Goal: Check status: Check status

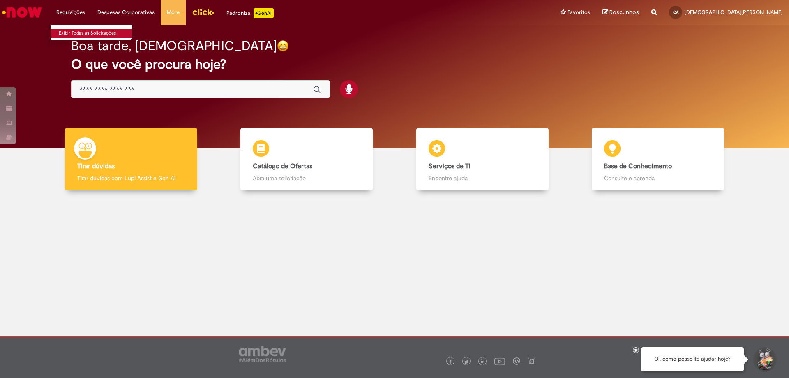
click at [69, 34] on link "Exibir Todas as Solicitações" at bounding box center [96, 33] width 90 height 9
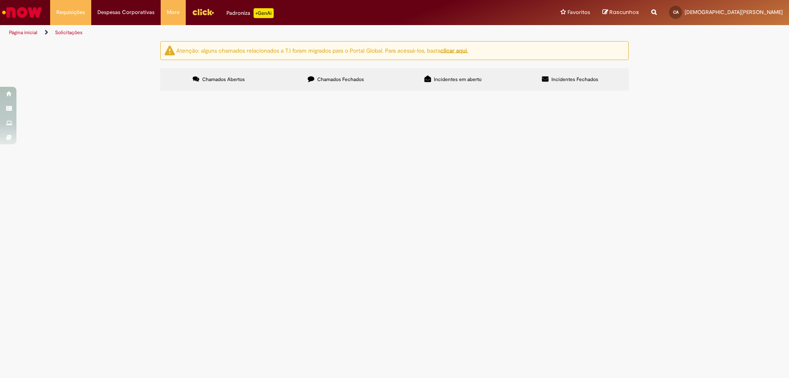
click at [322, 83] on label "Chamados Fechados" at bounding box center [335, 79] width 117 height 22
click at [0, 0] on span "Solicitação de numerário" at bounding box center [0, 0] width 0 height 0
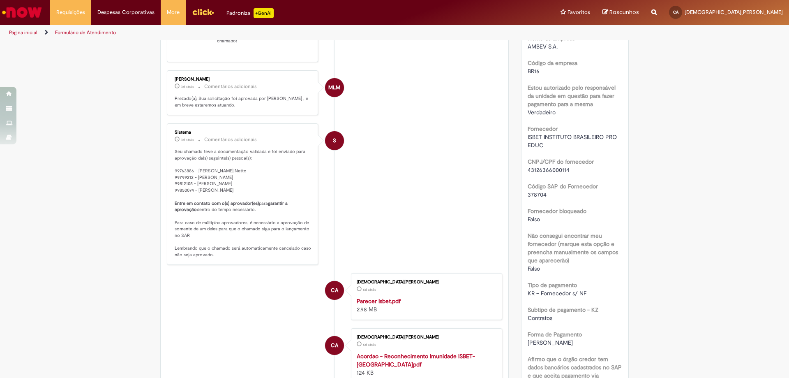
scroll to position [171, 0]
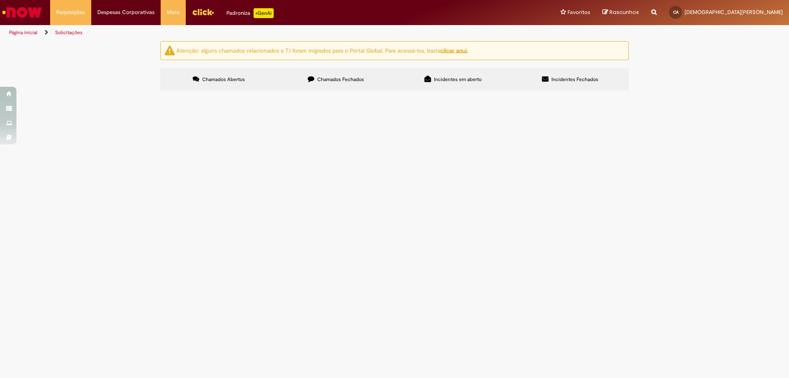
click at [326, 78] on span "Chamados Fechados" at bounding box center [340, 79] width 47 height 7
click at [0, 0] on span "Pedido de água 20L do mês de setembro 2025" at bounding box center [0, 0] width 0 height 0
click at [0, 0] on span "Compras rápidas (Speed Buy)" at bounding box center [0, 0] width 0 height 0
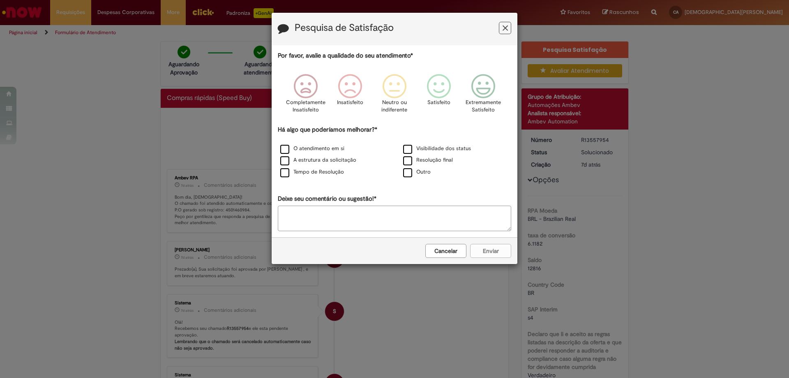
click at [507, 27] on icon "Feedback" at bounding box center [505, 28] width 5 height 9
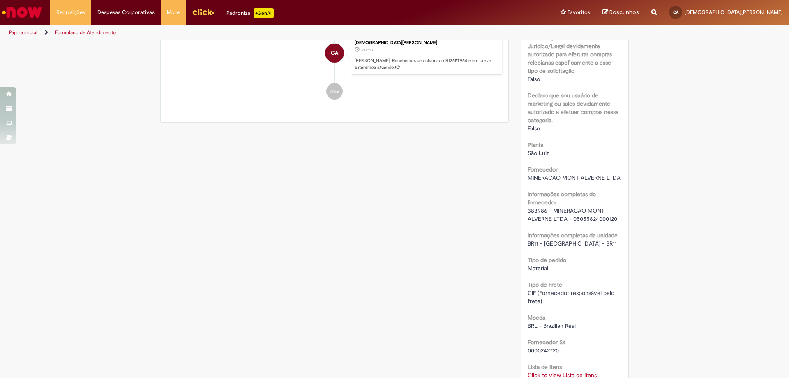
scroll to position [534, 0]
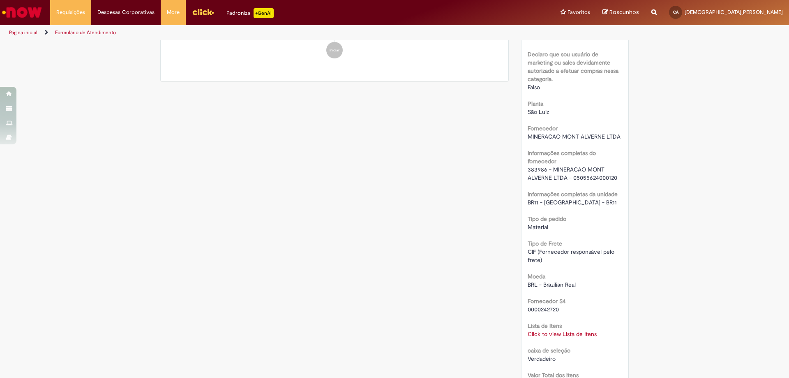
click at [532, 173] on div "383986 - MINERACAO MONT ALVERNE LTDA - 05055624000120" at bounding box center [575, 173] width 95 height 16
copy span "383986"
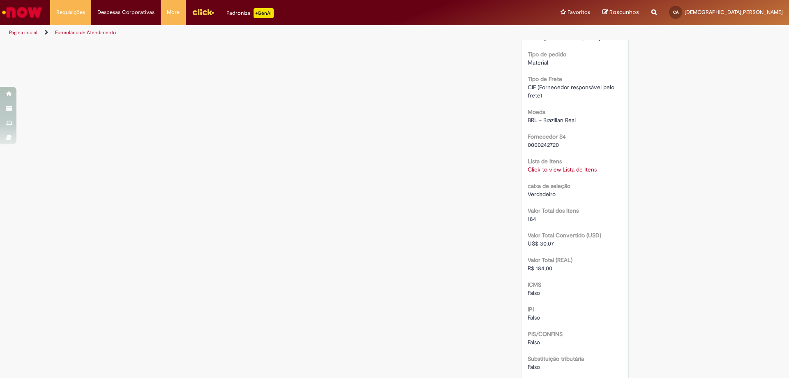
scroll to position [740, 0]
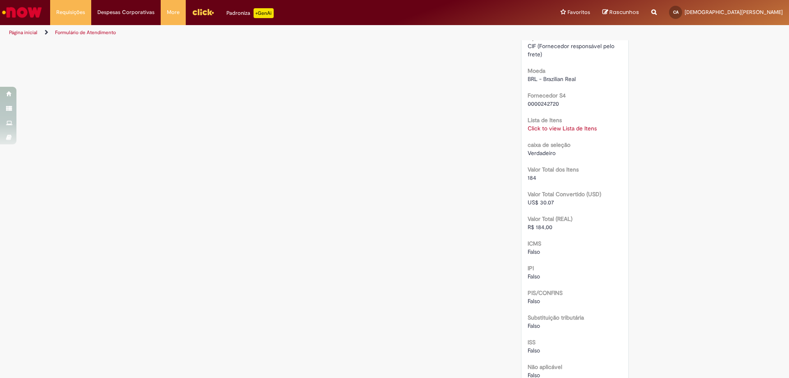
click at [562, 129] on link "Click to view Lista de Itens" at bounding box center [562, 127] width 69 height 7
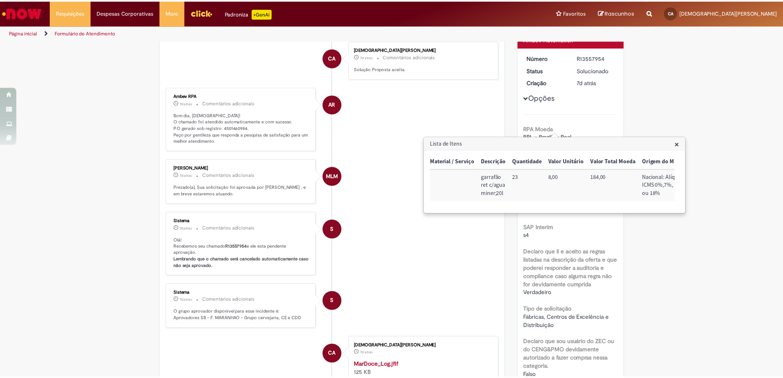
scroll to position [0, 0]
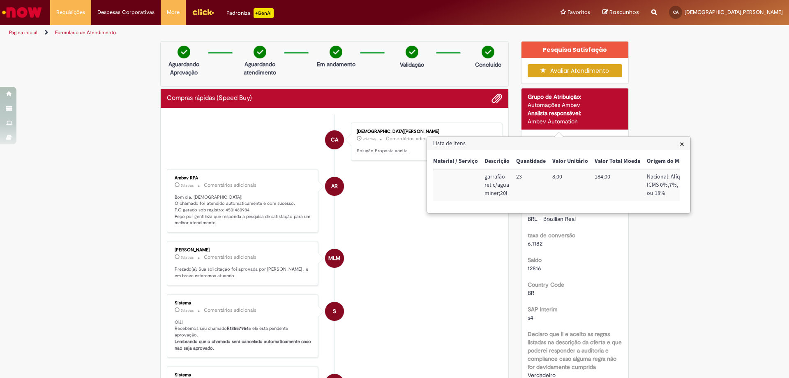
click at [224, 206] on p "Bom dia, Cristiane! O chamado foi atendido automaticamente e com sucesso. P.O g…" at bounding box center [243, 210] width 137 height 32
click at [227, 211] on p "Bom dia, Cristiane! O chamado foi atendido automaticamente e com sucesso. P.O g…" at bounding box center [243, 210] width 137 height 32
copy p "4501460984"
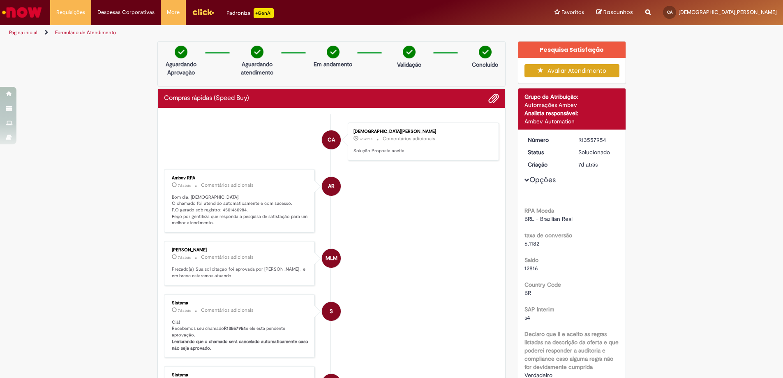
click at [446, 251] on li "MLM Matheus Lobo Matos 7d atrás 7 dias atrás Comentários adicionais Prezado(a),…" at bounding box center [331, 263] width 335 height 45
click at [221, 208] on p "Bom dia, Cristiane! O chamado foi atendido automaticamente e com sucesso. P.O g…" at bounding box center [240, 210] width 137 height 32
copy p "4501460984"
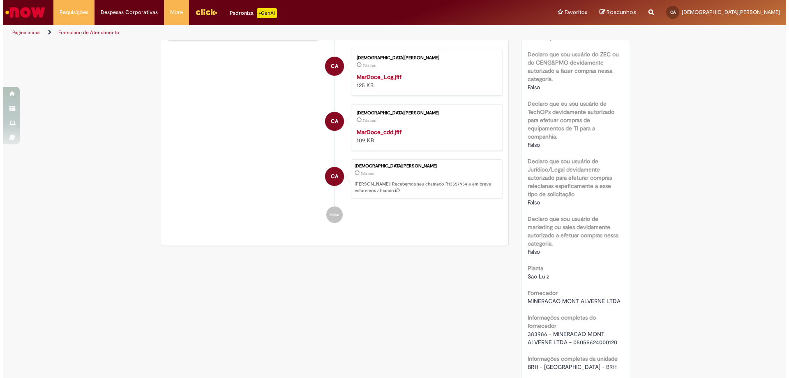
scroll to position [493, 0]
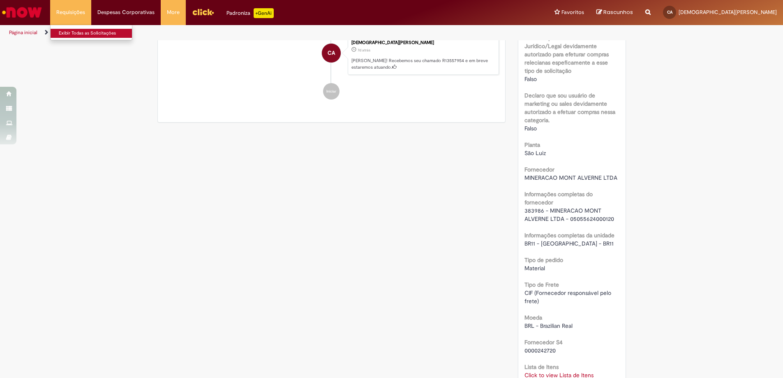
click at [65, 35] on link "Exibir Todas as Solicitações" at bounding box center [96, 33] width 90 height 9
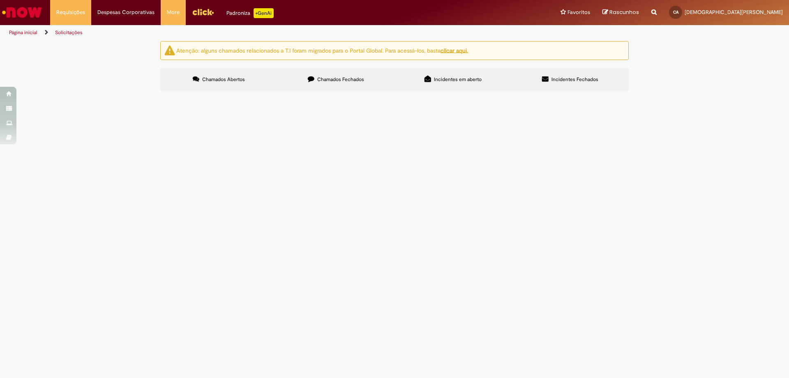
click at [335, 85] on label "Chamados Fechados" at bounding box center [335, 79] width 117 height 22
click at [0, 0] on span "Compras rápidas (Speed Buy)" at bounding box center [0, 0] width 0 height 0
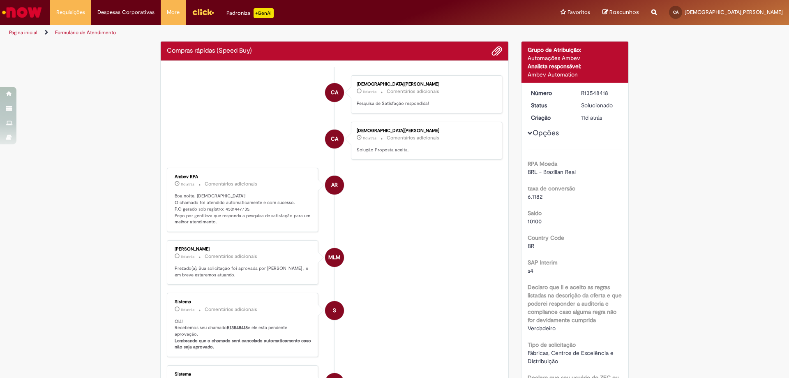
click at [227, 209] on p "Boa noite, Cristiane! O chamado foi atendido automaticamente e com sucesso. P.O…" at bounding box center [243, 209] width 137 height 32
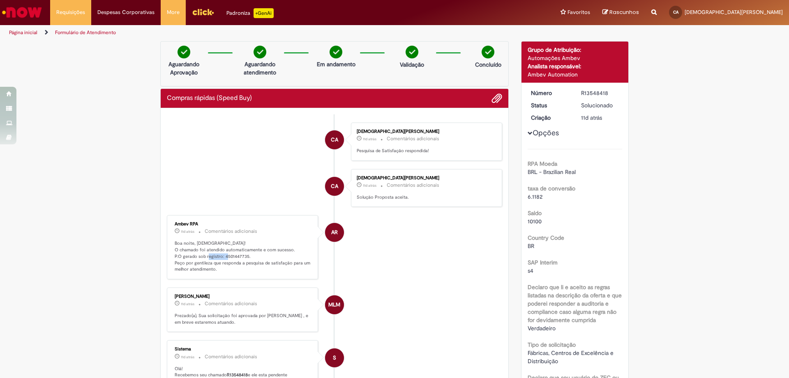
copy p "4501447735"
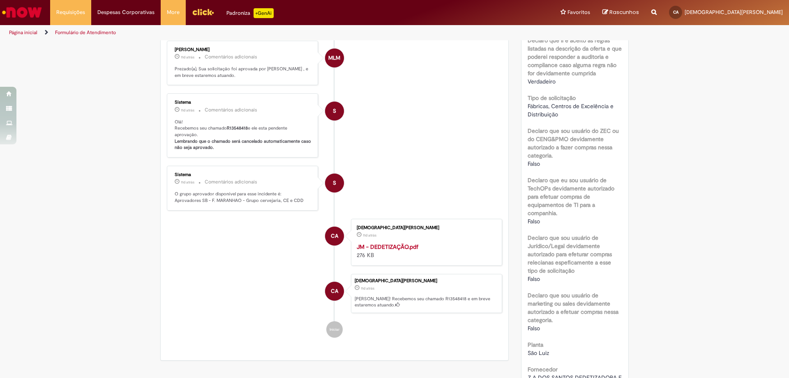
scroll to position [370, 0]
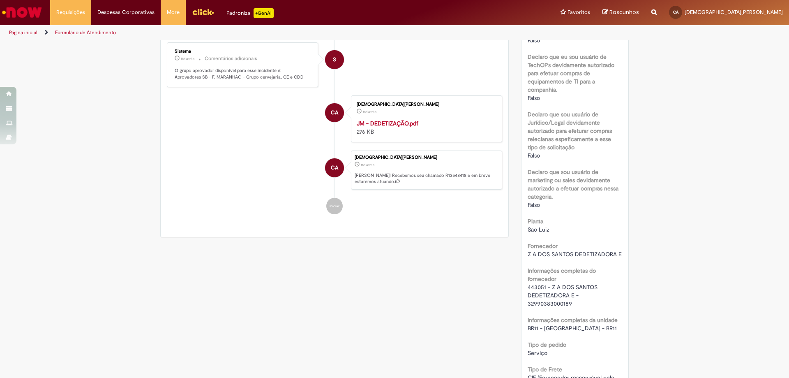
click at [529, 293] on span "443051 - Z A DOS SANTOS DEDETIZADORA E - 32990383000189" at bounding box center [563, 295] width 71 height 24
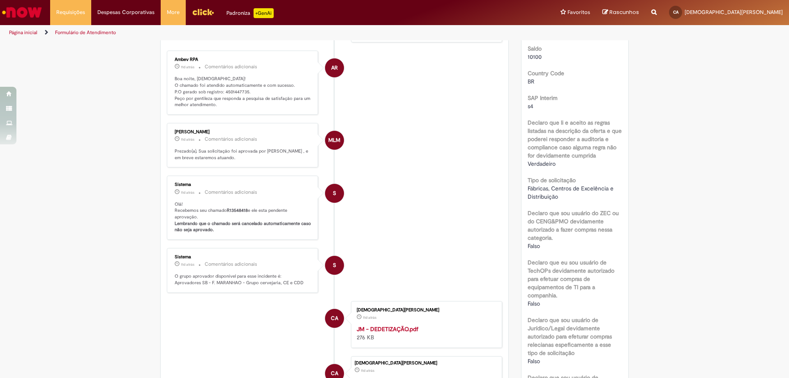
scroll to position [82, 0]
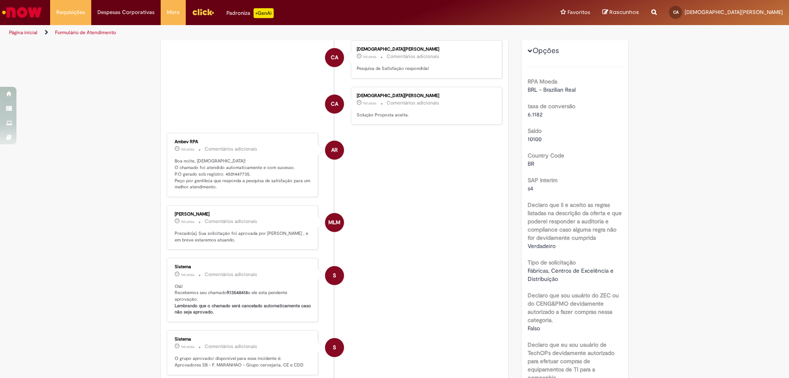
click at [233, 174] on p "Boa noite, Cristiane! O chamado foi atendido automaticamente e com sucesso. P.O…" at bounding box center [243, 174] width 137 height 32
copy p "4501447735"
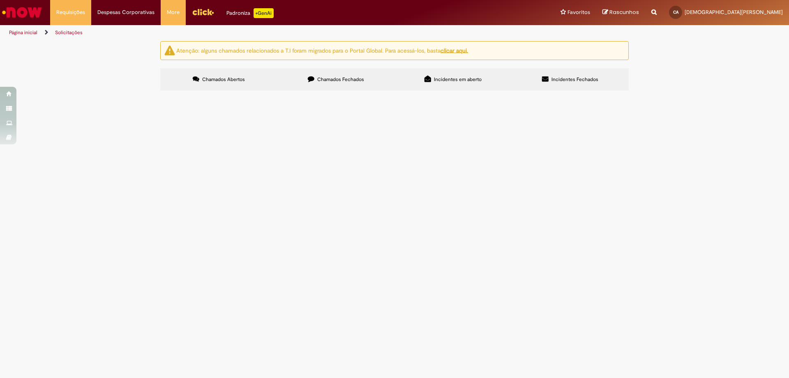
click at [323, 88] on label "Chamados Fechados" at bounding box center [335, 79] width 117 height 22
drag, startPoint x: 359, startPoint y: 241, endPoint x: 274, endPoint y: 243, distance: 85.1
click at [0, 0] on td "SERVIÇO DE CONTROLE DE PRAGAS" at bounding box center [0, 0] width 0 height 0
copy span "SERVIÇO DE CONTROLE DE PRAGAS"
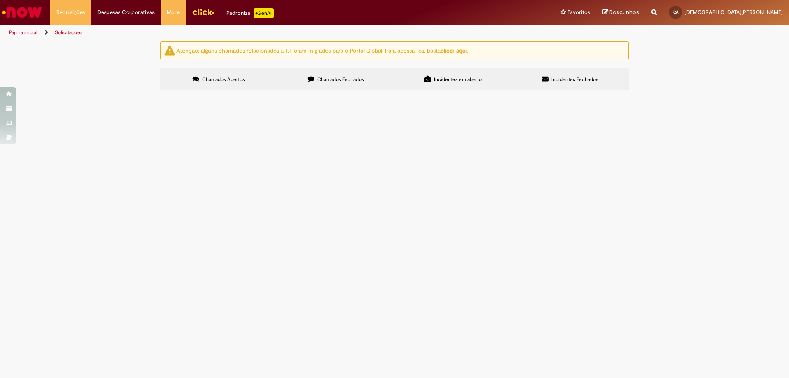
scroll to position [164, 0]
click at [0, 0] on span "Compras rápidas (Speed Buy)" at bounding box center [0, 0] width 0 height 0
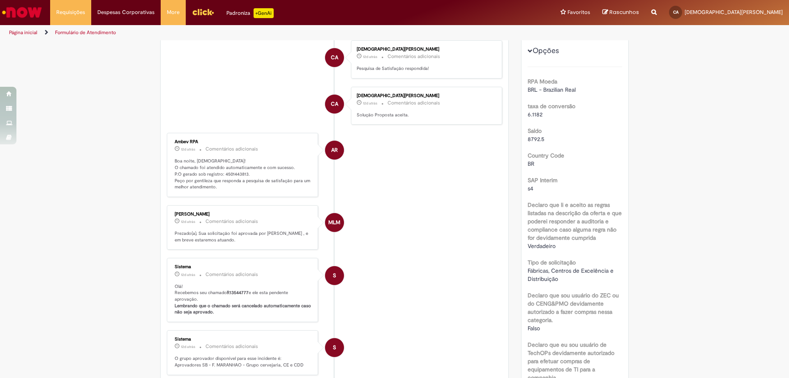
scroll to position [41, 0]
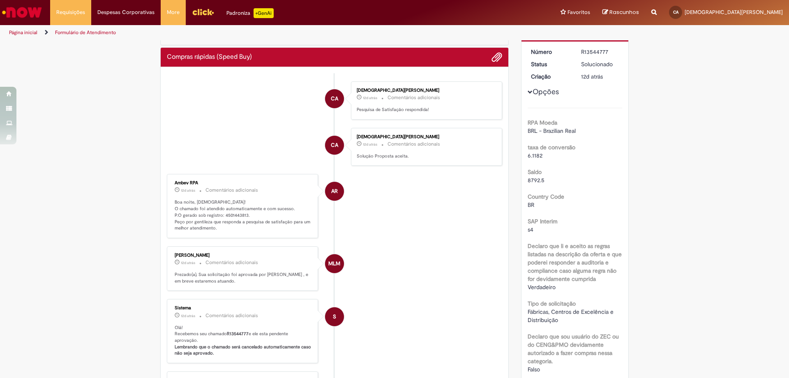
click at [233, 216] on p "Boa noite, Cristiane! O chamado foi atendido automaticamente e com sucesso. P.O…" at bounding box center [243, 215] width 137 height 32
copy p "4501443813"
click at [71, 32] on link "Exibir Todas as Solicitações" at bounding box center [96, 33] width 90 height 9
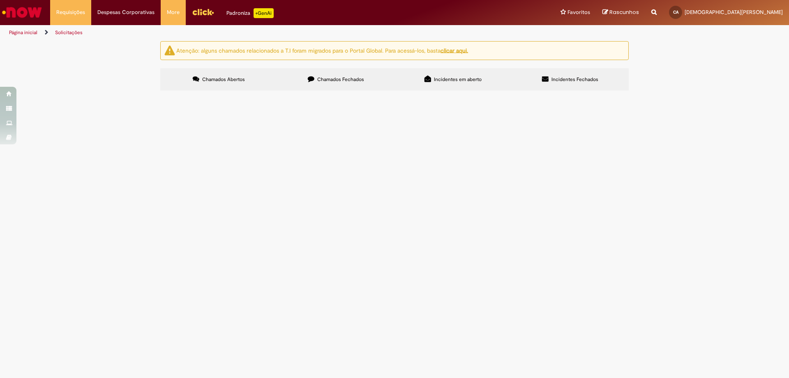
click at [318, 81] on span "Chamados Fechados" at bounding box center [340, 79] width 47 height 7
click at [437, 79] on span "Incidentes em aberto" at bounding box center [458, 79] width 48 height 7
click at [561, 86] on label "Incidentes Fechados" at bounding box center [570, 79] width 117 height 22
click at [571, 83] on label "Incidentes Fechados" at bounding box center [570, 79] width 117 height 22
click at [29, 14] on img "Ir para a Homepage" at bounding box center [22, 12] width 42 height 16
